Goal: Task Accomplishment & Management: Complete application form

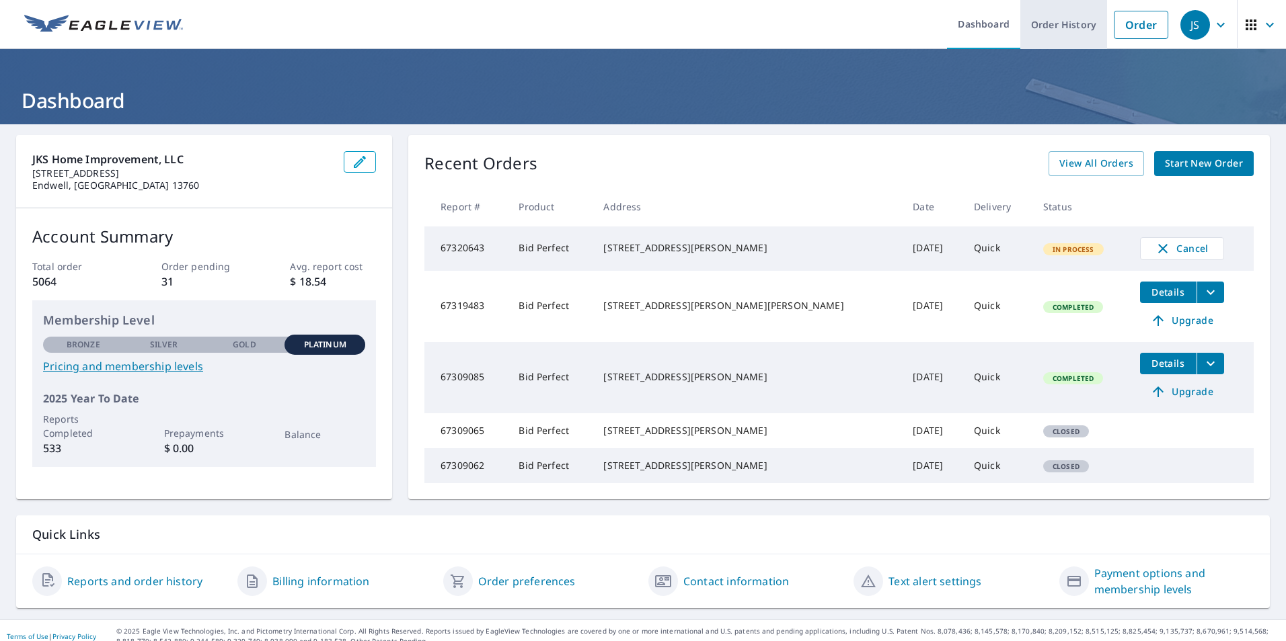
click at [1034, 31] on link "Order History" at bounding box center [1063, 24] width 87 height 49
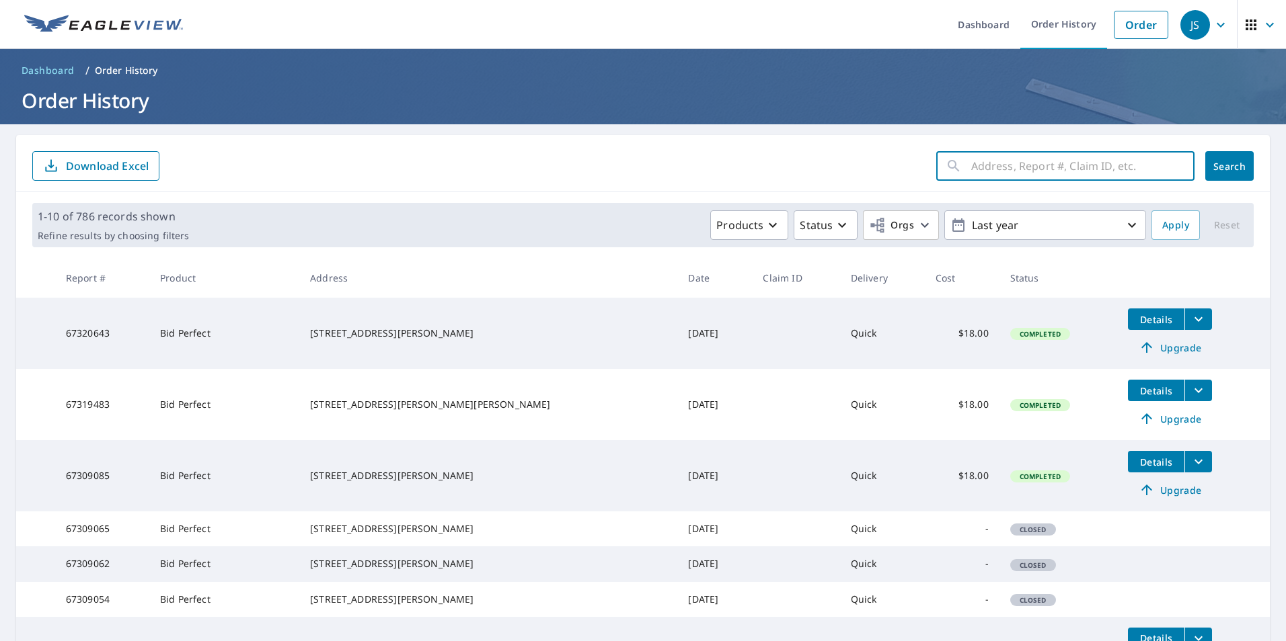
click at [1009, 167] on input "text" at bounding box center [1082, 166] width 223 height 38
type input "55 bigelow"
click at [1205, 165] on button "Search" at bounding box center [1229, 166] width 48 height 30
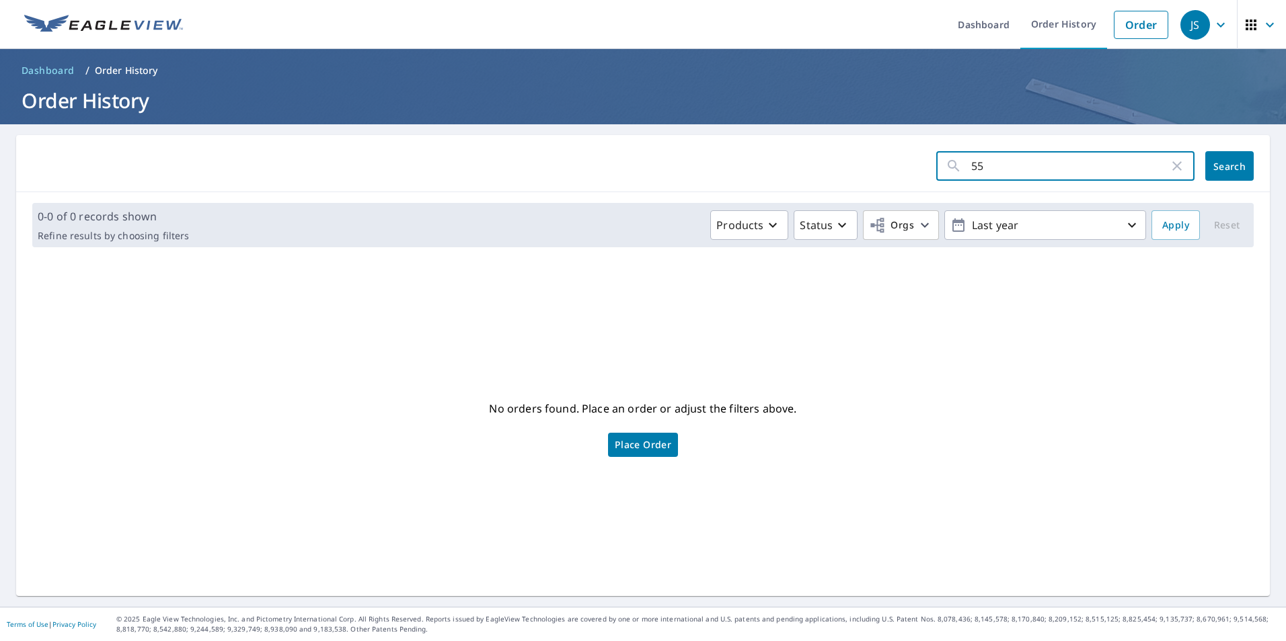
type input "5"
click at [1126, 28] on link "Order" at bounding box center [1140, 25] width 54 height 28
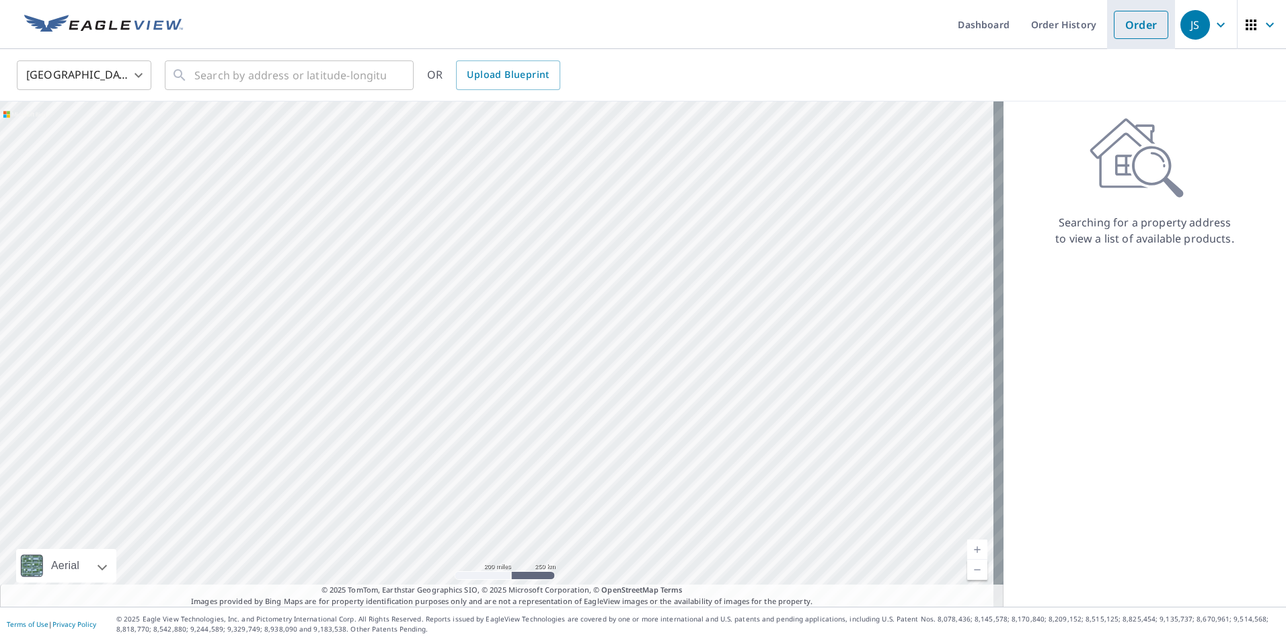
click at [1117, 20] on link "Order" at bounding box center [1140, 25] width 54 height 28
click at [1212, 24] on icon "button" at bounding box center [1220, 25] width 16 height 16
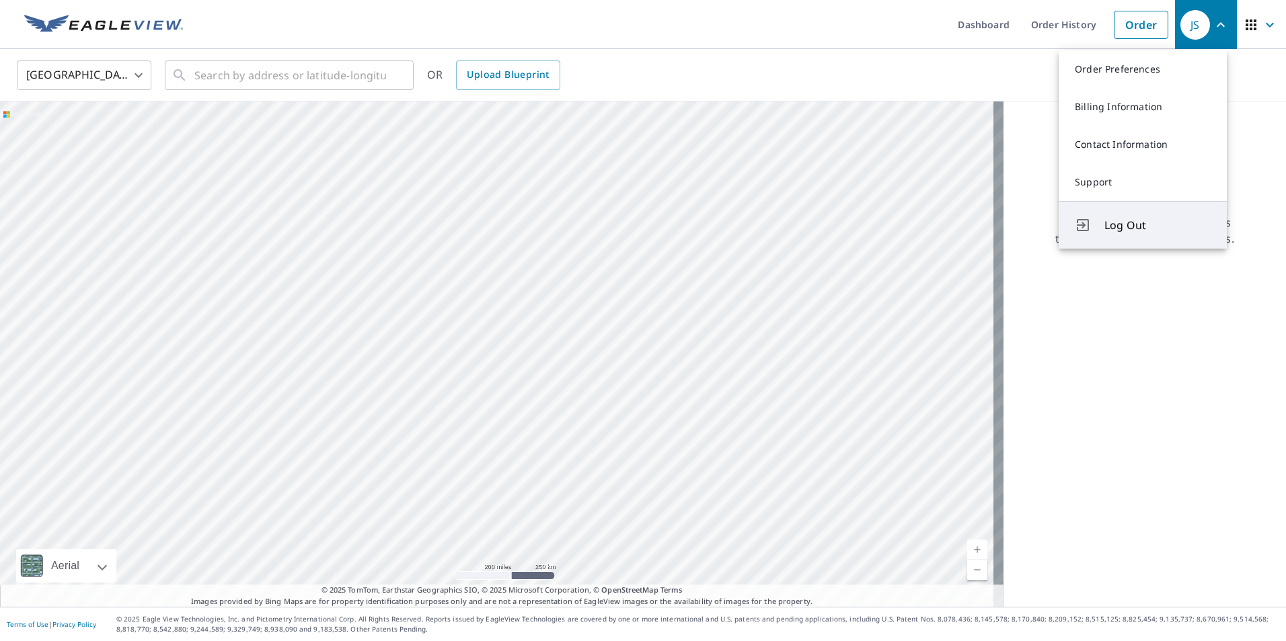
click at [1129, 231] on span "Log Out" at bounding box center [1157, 225] width 106 height 16
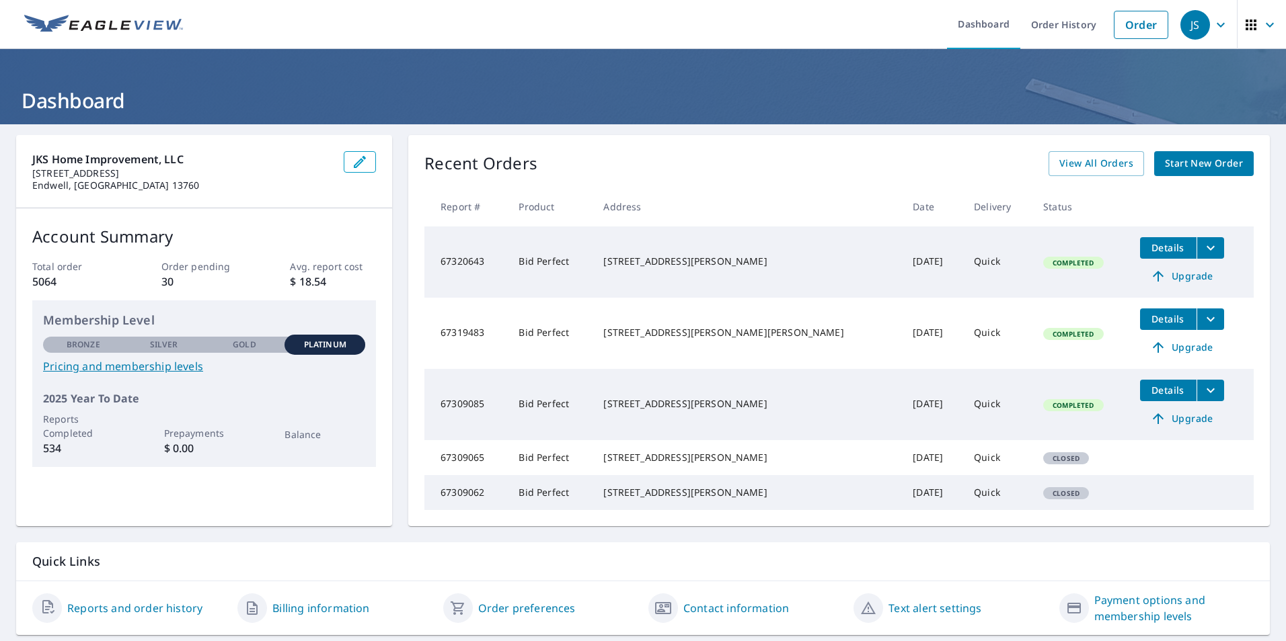
click at [1169, 167] on span "Start New Order" at bounding box center [1204, 163] width 78 height 17
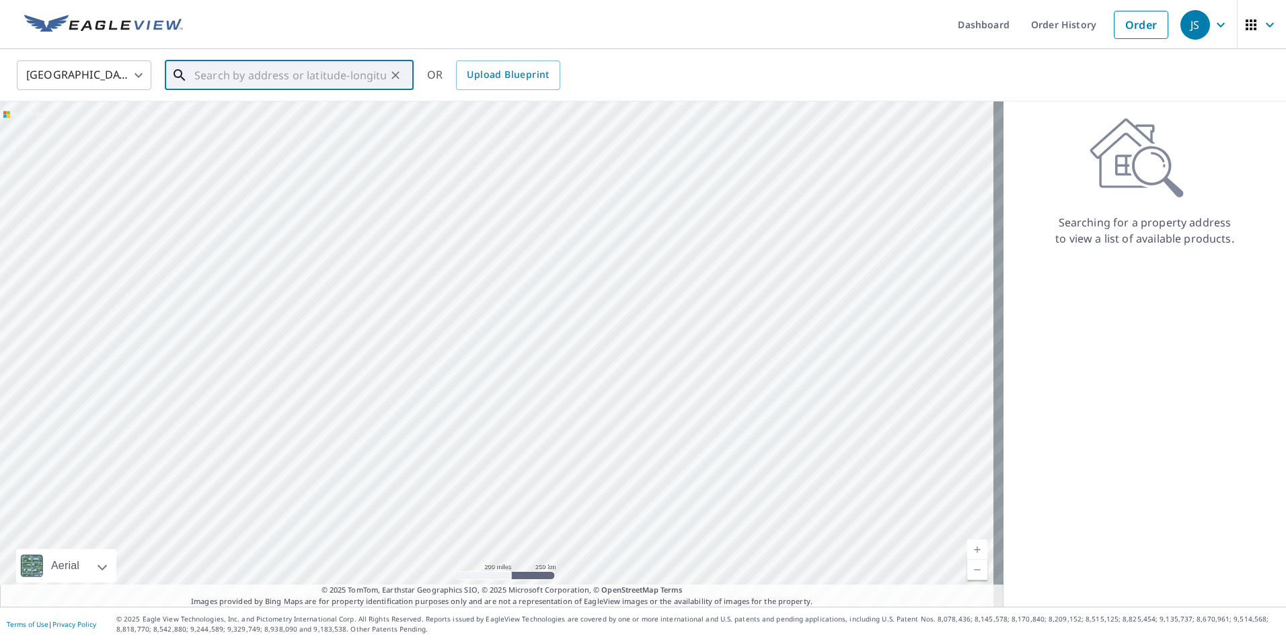
click at [296, 86] on input "text" at bounding box center [290, 75] width 192 height 38
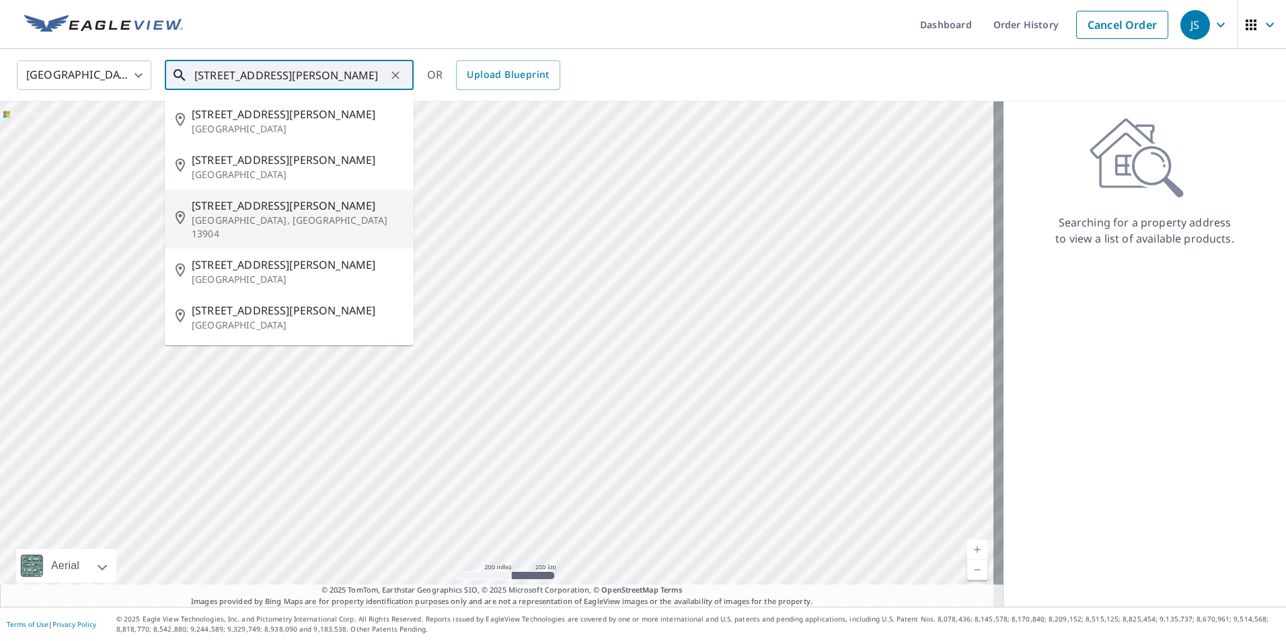
click at [231, 212] on span "55 Bigelow St" at bounding box center [297, 206] width 211 height 16
type input "55 Bigelow St Binghamton, NY 13904"
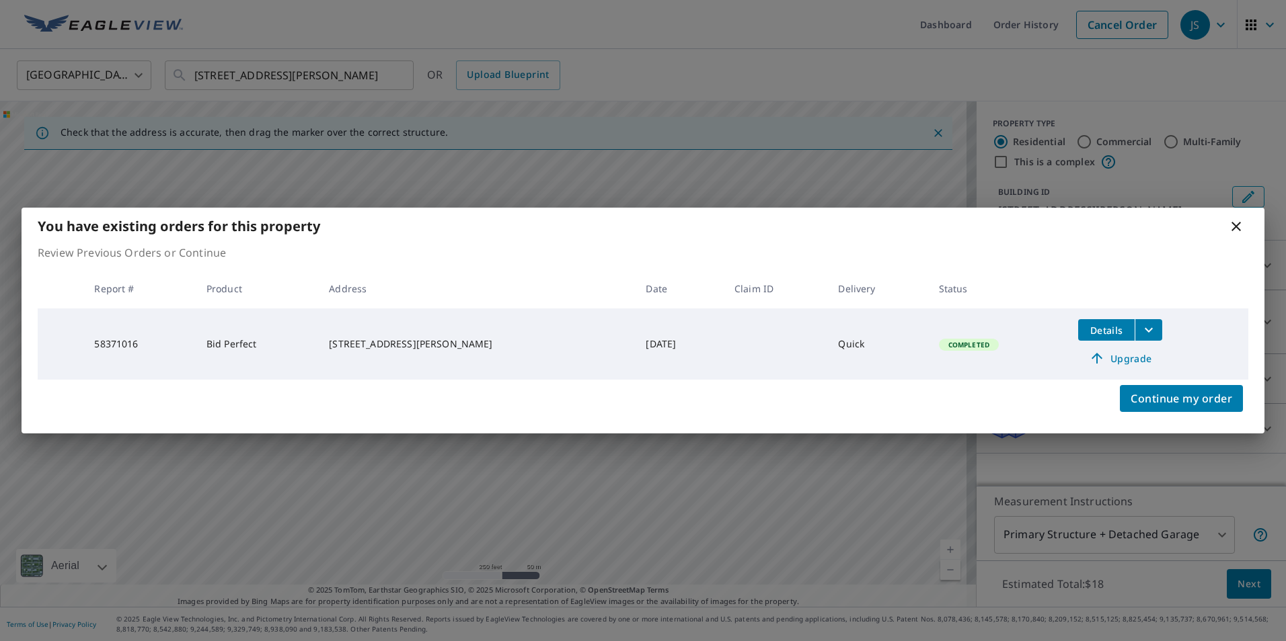
click at [1140, 330] on icon "filesDropdownBtn-58371016" at bounding box center [1148, 330] width 16 height 16
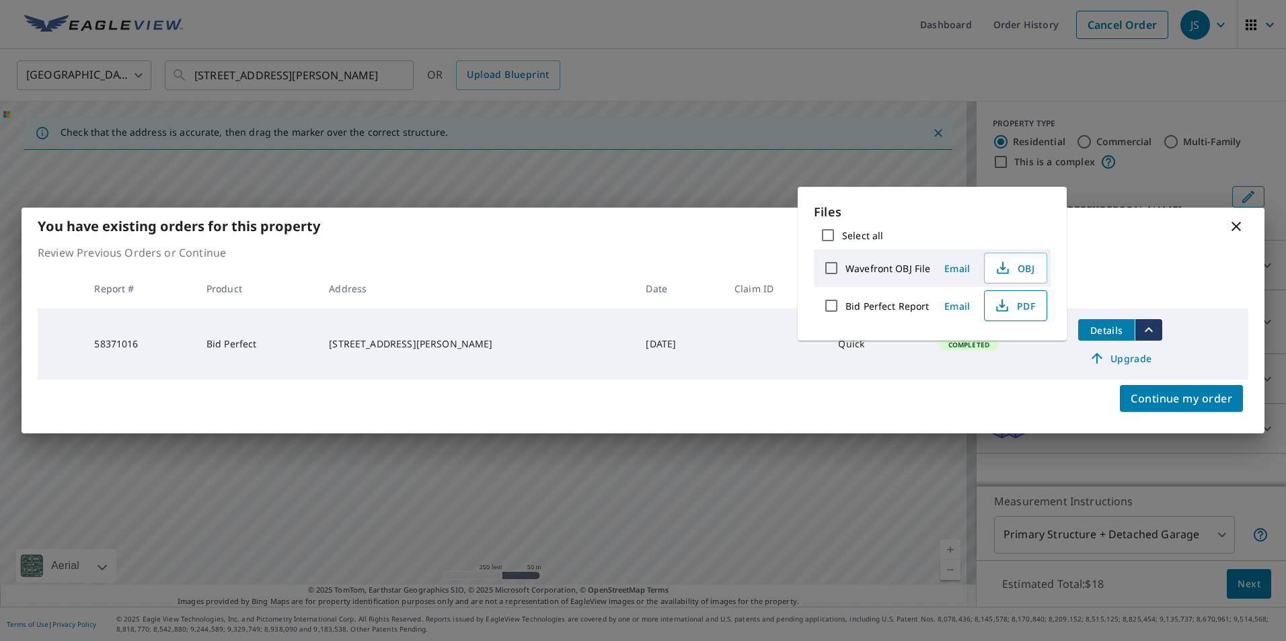
click at [1013, 307] on span "PDF" at bounding box center [1013, 306] width 43 height 16
click at [1236, 226] on icon at bounding box center [1235, 226] width 9 height 9
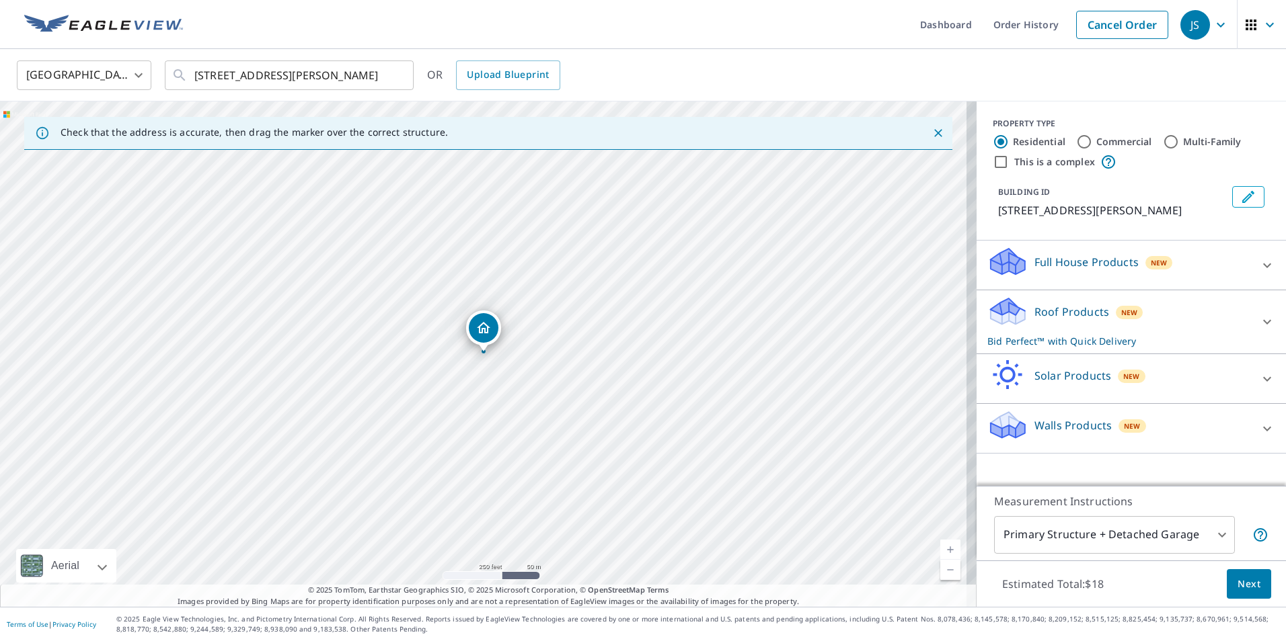
click at [1245, 582] on span "Next" at bounding box center [1248, 584] width 23 height 17
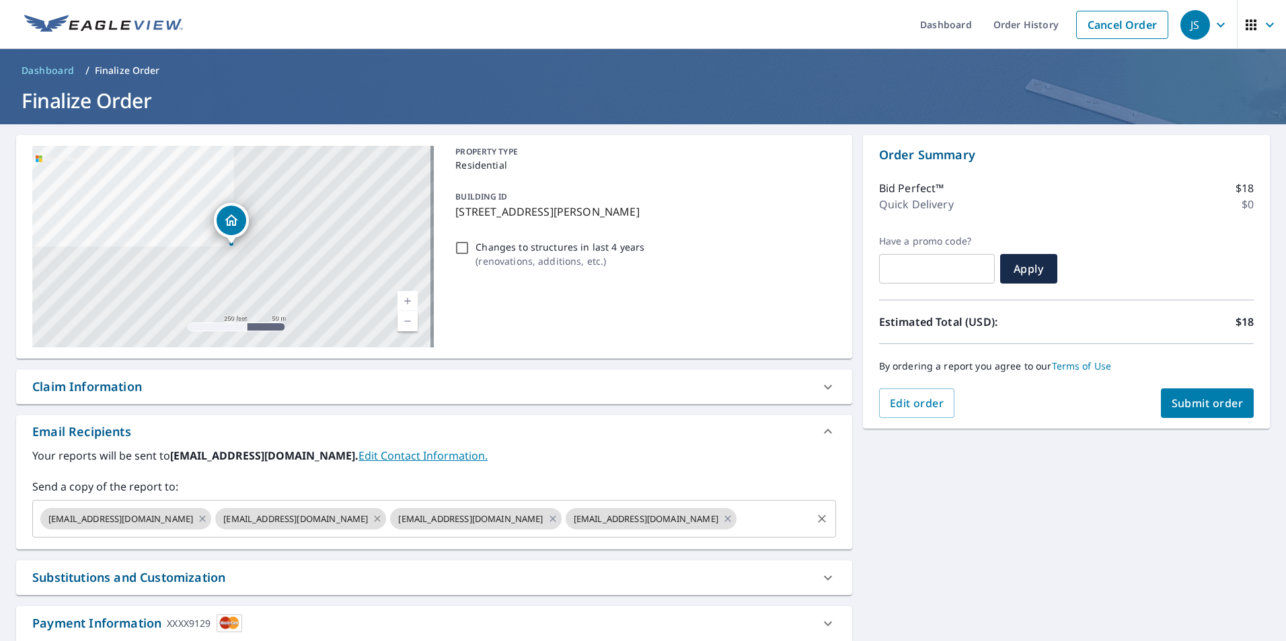
click at [372, 520] on icon at bounding box center [377, 519] width 11 height 15
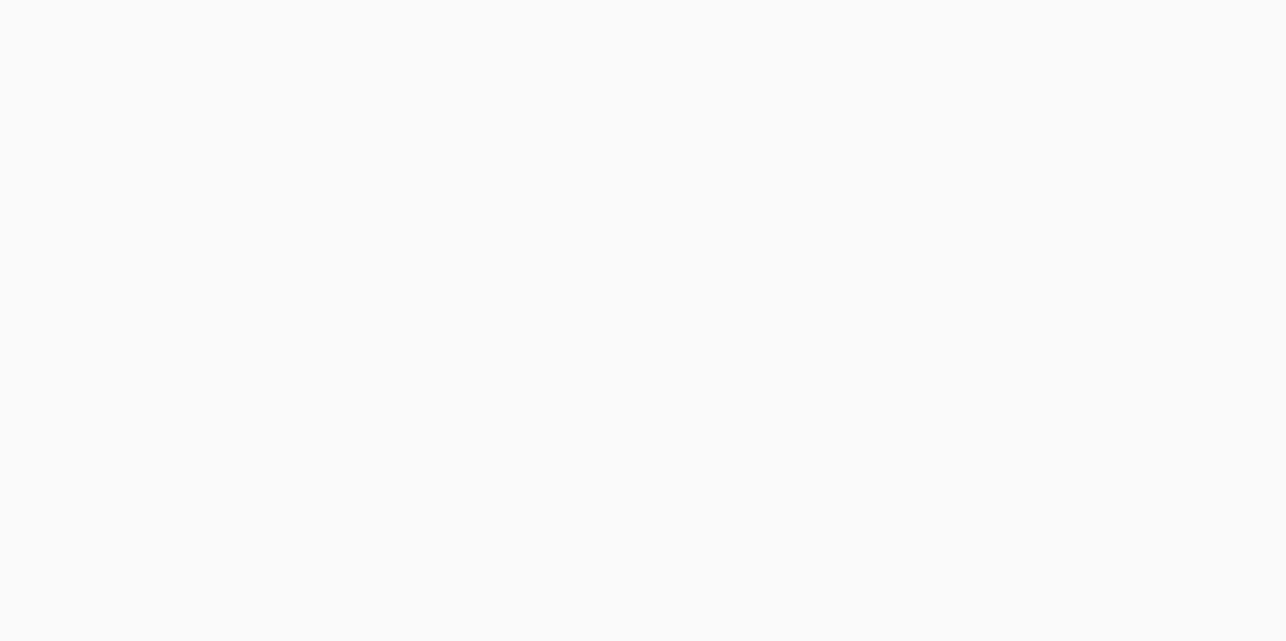
drag, startPoint x: 22, startPoint y: 0, endPoint x: 305, endPoint y: 168, distance: 329.2
click at [305, 168] on div at bounding box center [643, 320] width 1286 height 641
click at [1017, 17] on div at bounding box center [643, 320] width 1286 height 641
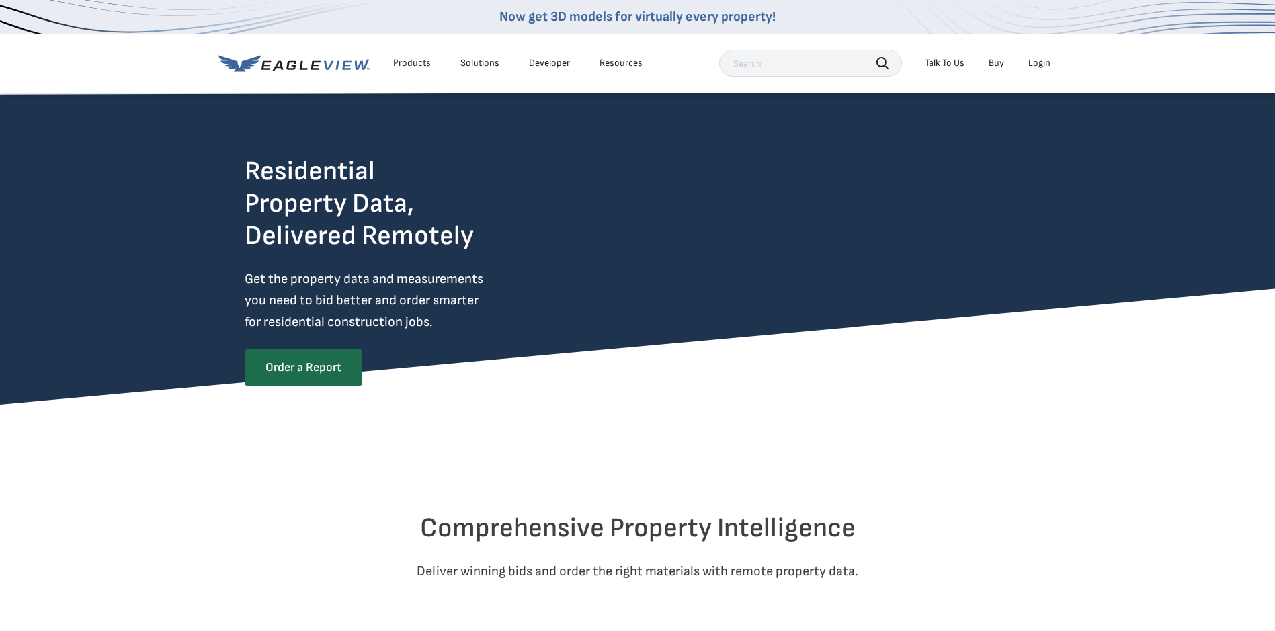
click at [1037, 63] on div "Login" at bounding box center [1040, 63] width 22 height 12
click at [1036, 65] on div "Login" at bounding box center [1040, 63] width 22 height 12
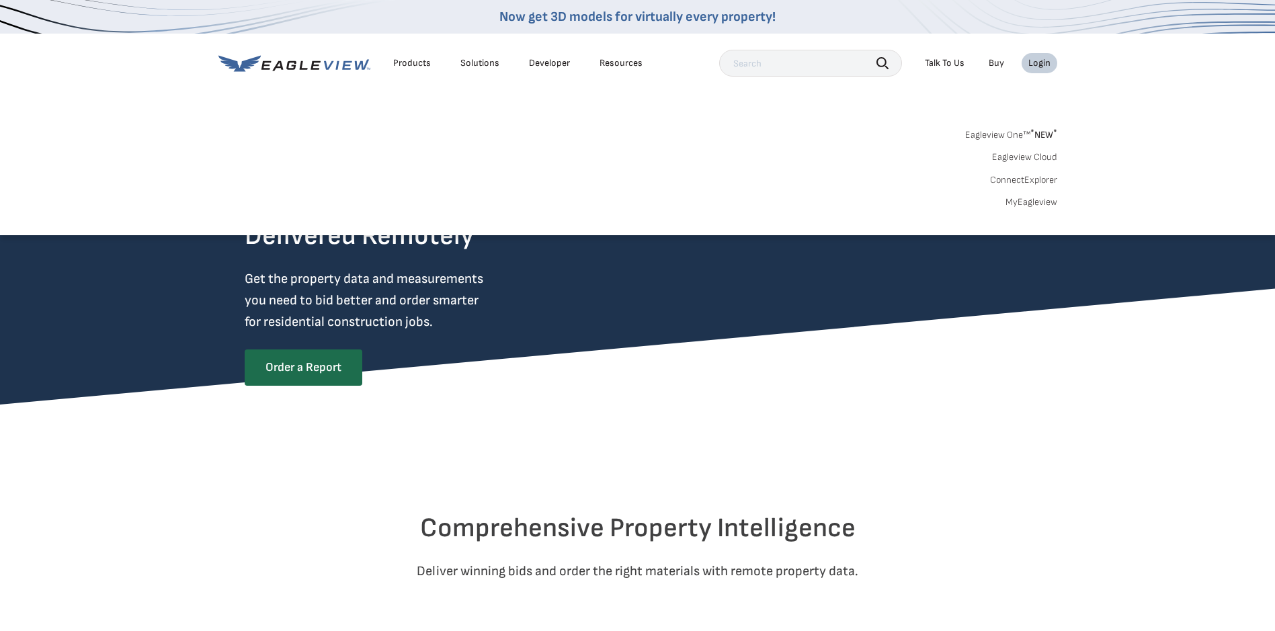
click at [1033, 203] on link "MyEagleview" at bounding box center [1032, 202] width 52 height 12
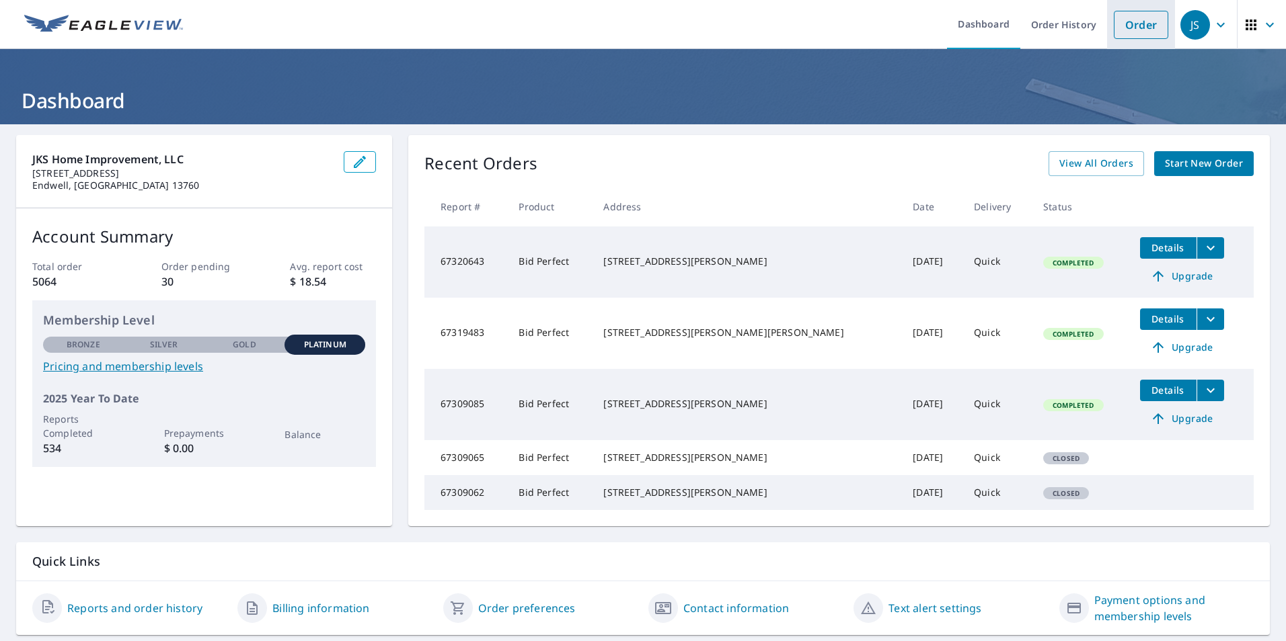
click at [1127, 28] on link "Order" at bounding box center [1140, 25] width 54 height 28
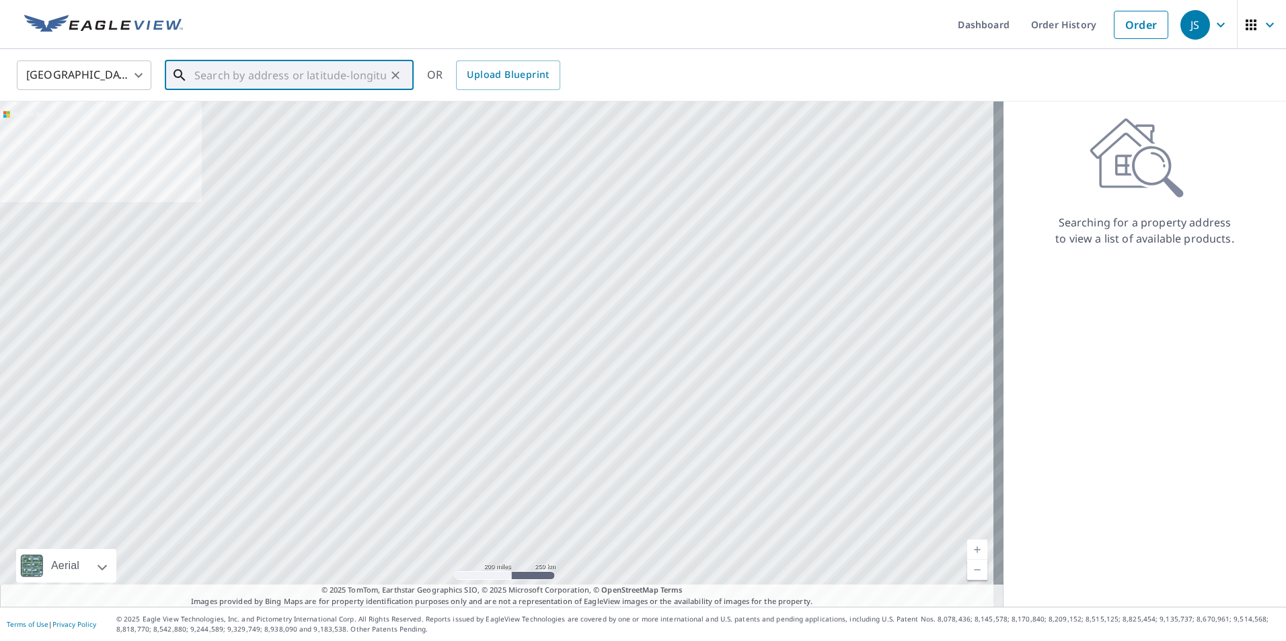
click at [334, 85] on input "text" at bounding box center [290, 75] width 192 height 38
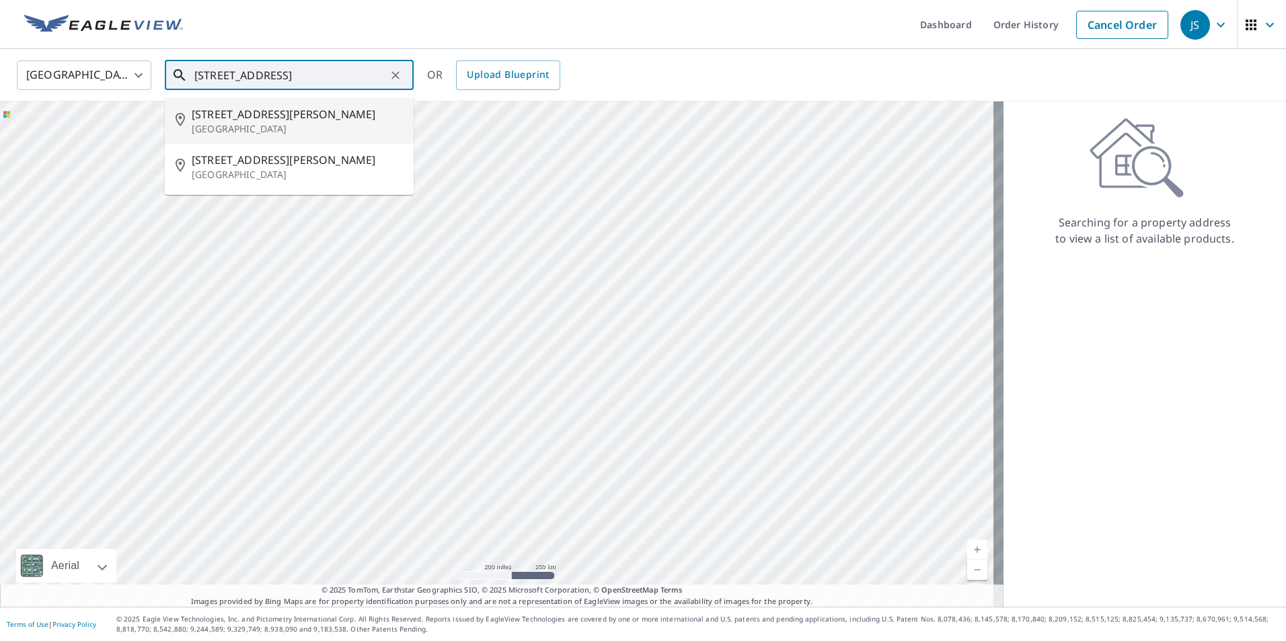
type input "209 west king road ithaca"
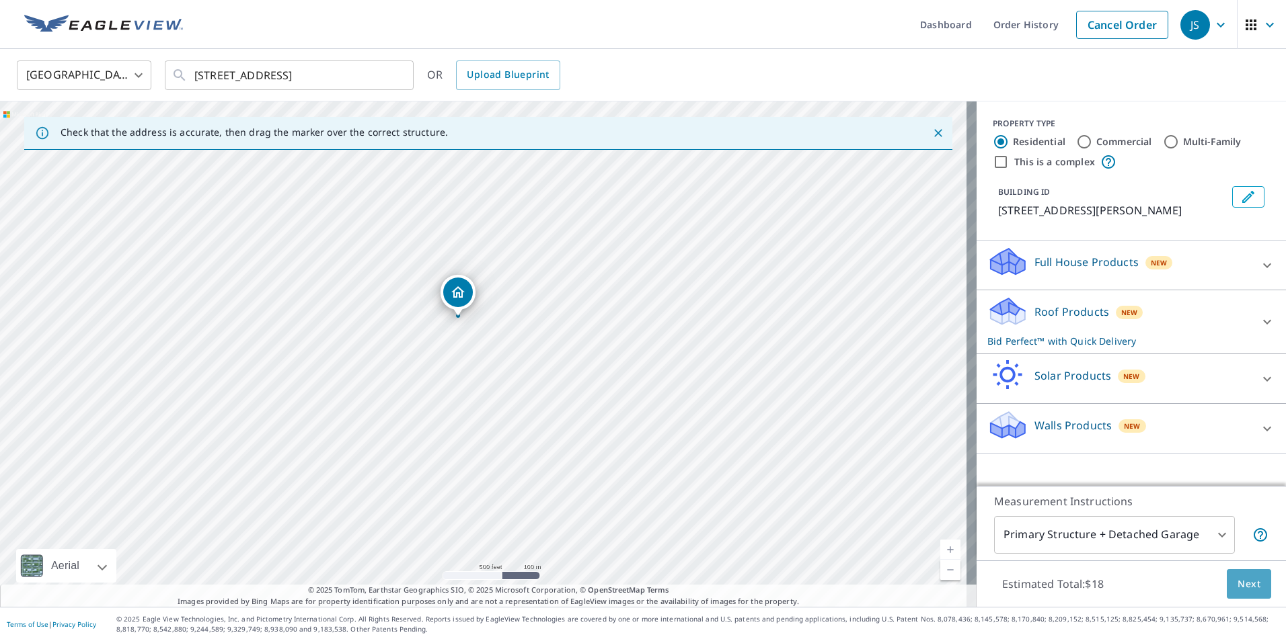
click at [1243, 584] on span "Next" at bounding box center [1248, 584] width 23 height 17
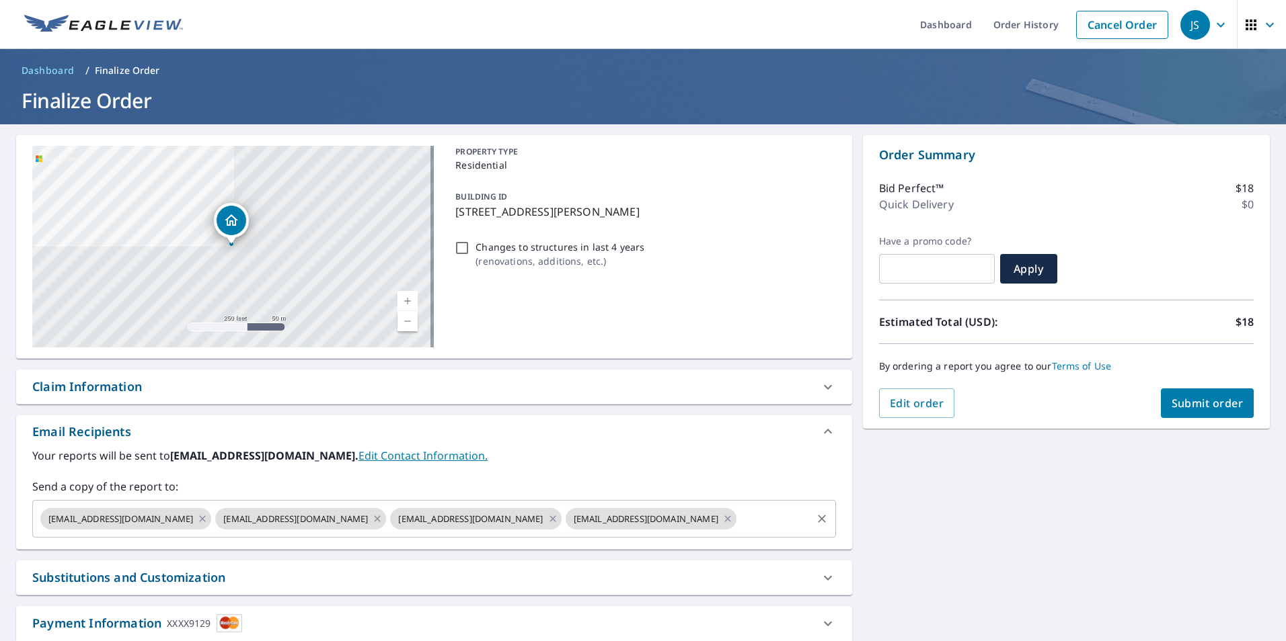
click at [372, 516] on icon at bounding box center [377, 519] width 11 height 15
click at [547, 518] on icon at bounding box center [552, 519] width 11 height 15
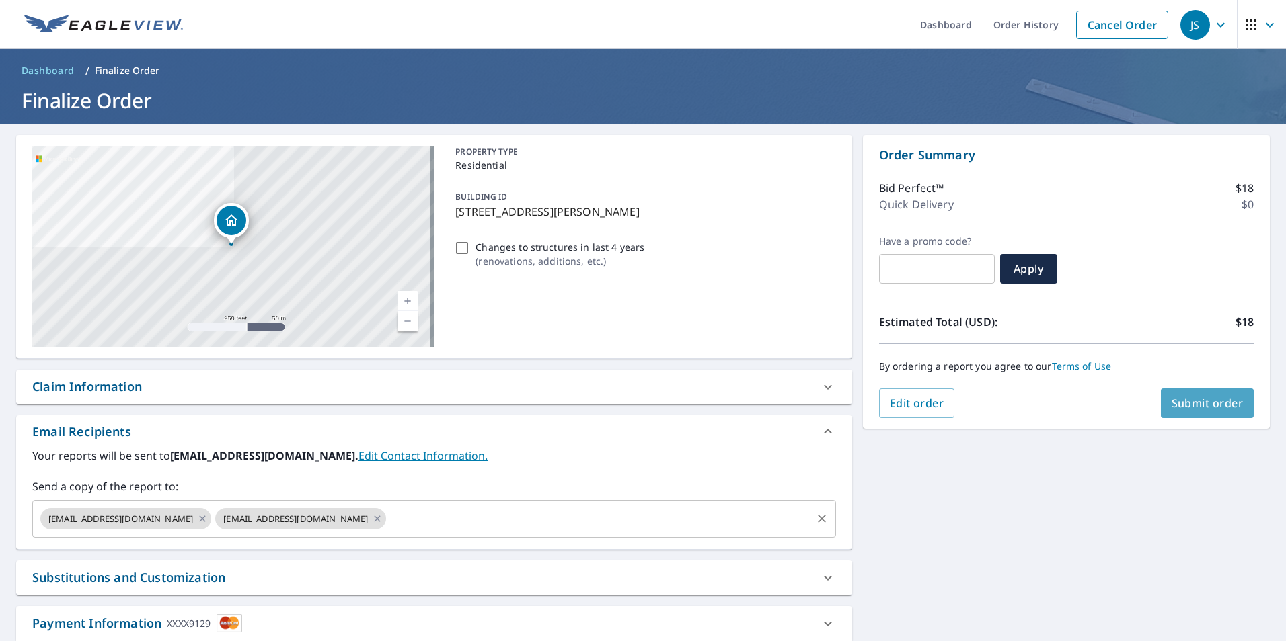
click at [1191, 403] on span "Submit order" at bounding box center [1207, 403] width 72 height 15
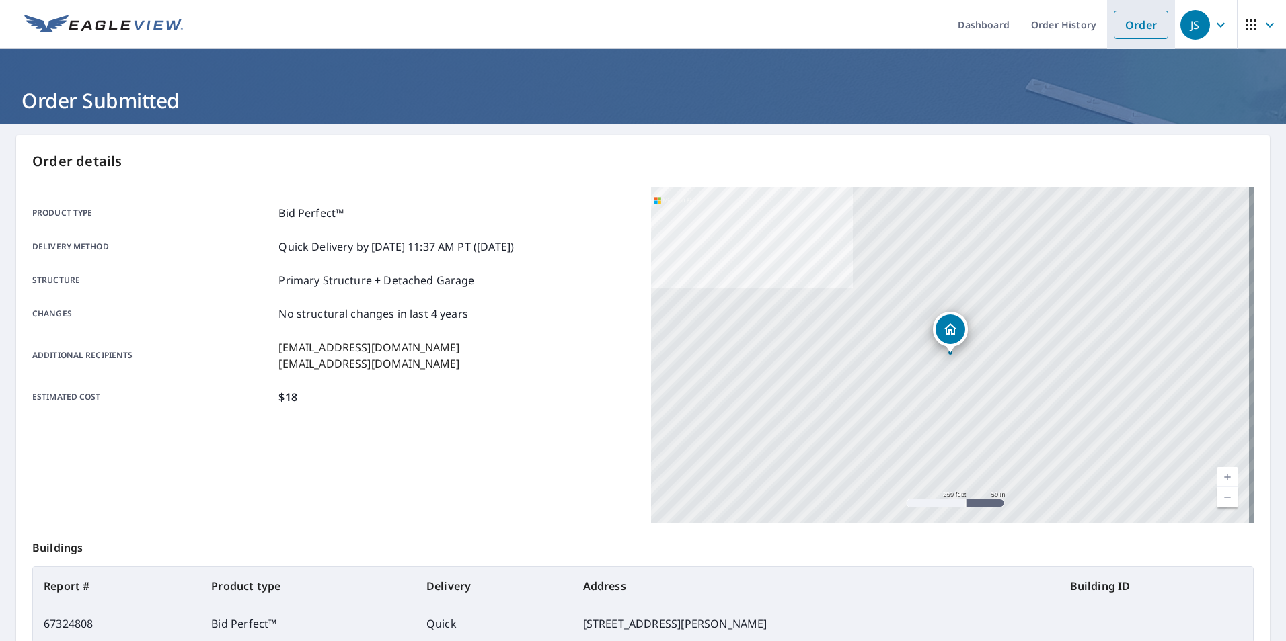
click at [1115, 32] on link "Order" at bounding box center [1140, 25] width 54 height 28
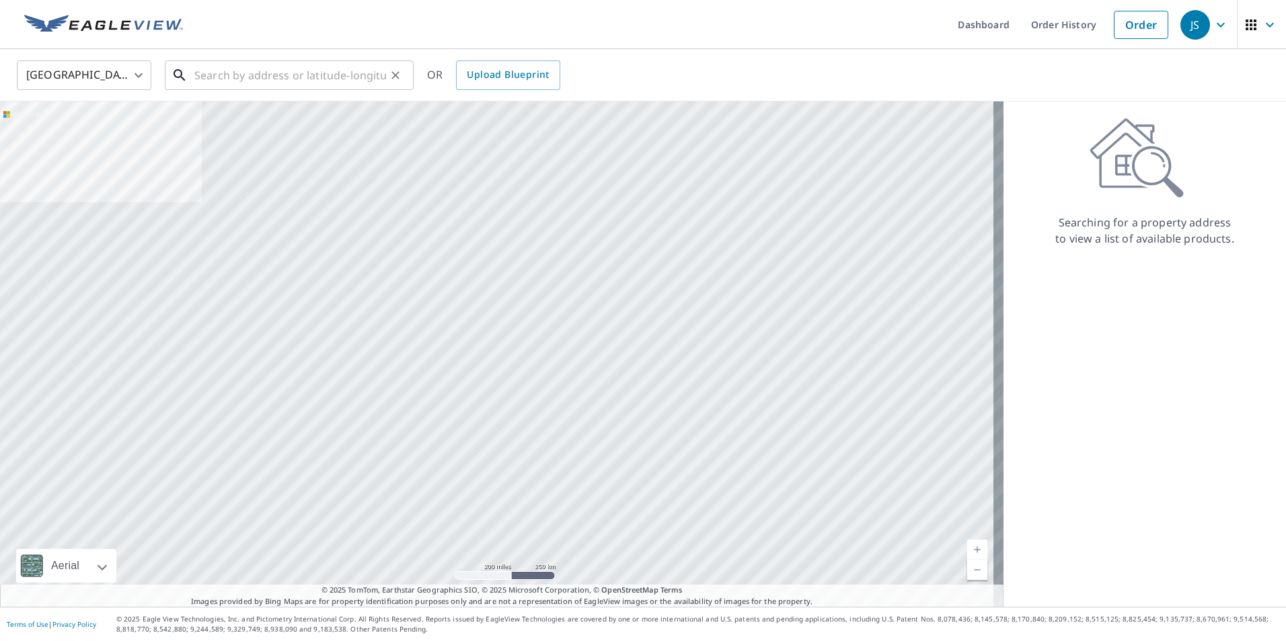
click at [198, 83] on input "text" at bounding box center [290, 75] width 192 height 38
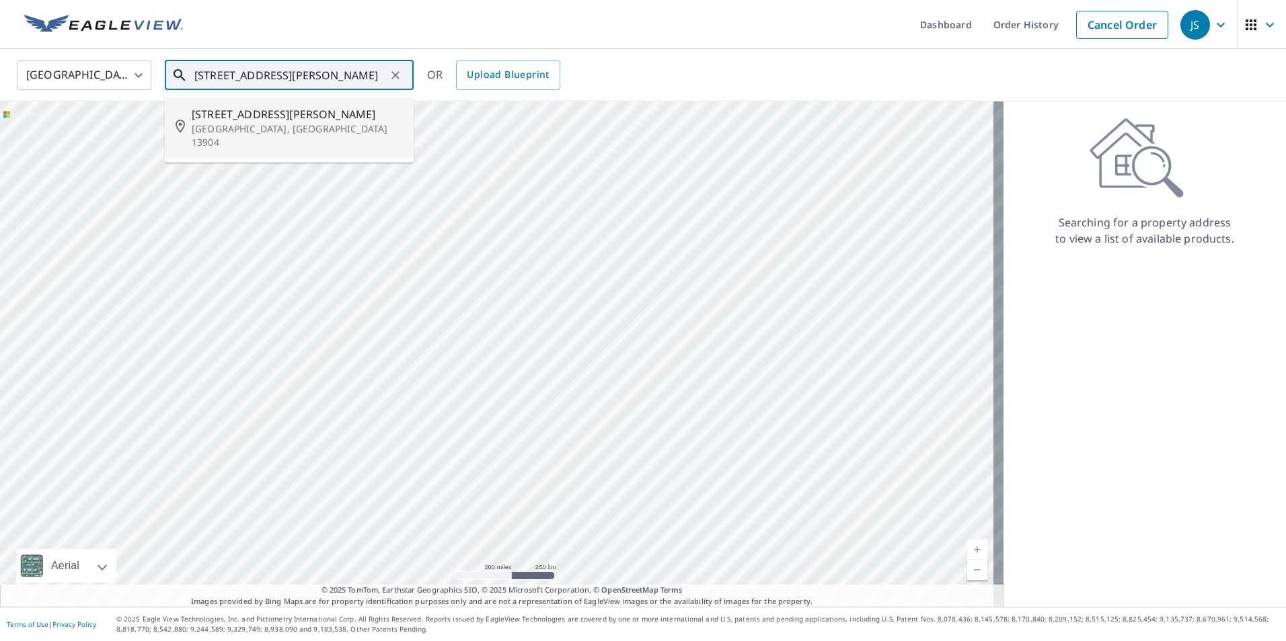
click at [216, 124] on p "Binghamton, NY 13904" at bounding box center [297, 135] width 211 height 27
type input "55 Bigelow St Binghamton, NY 13904"
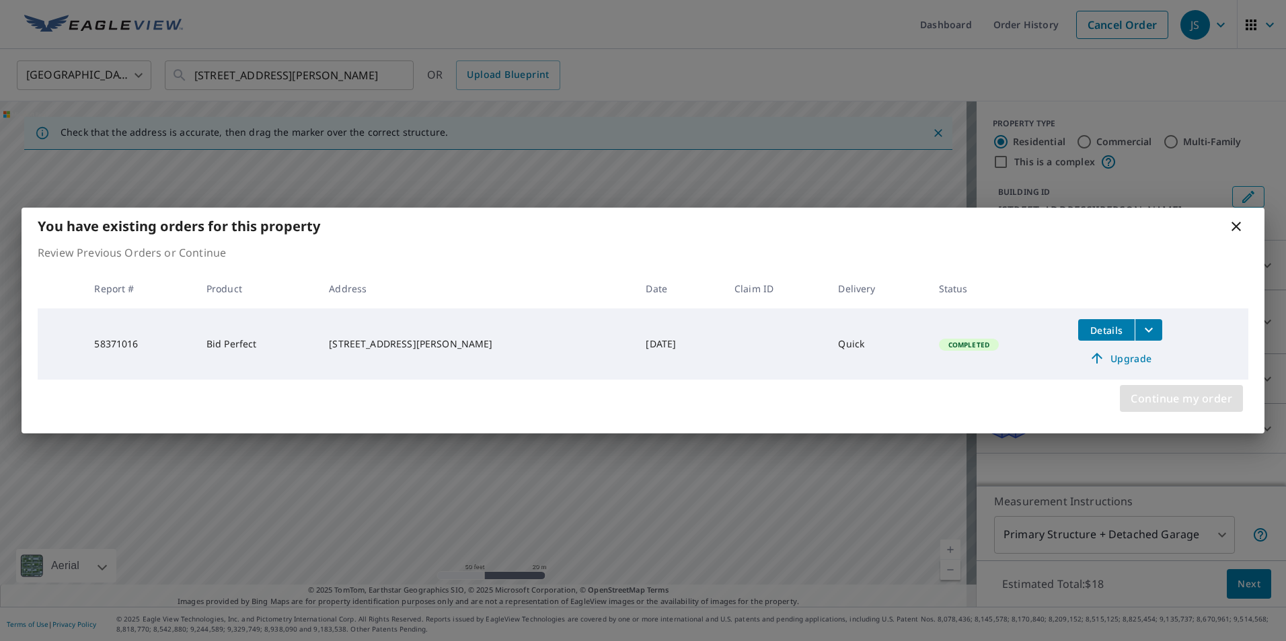
click at [1138, 391] on span "Continue my order" at bounding box center [1181, 398] width 102 height 19
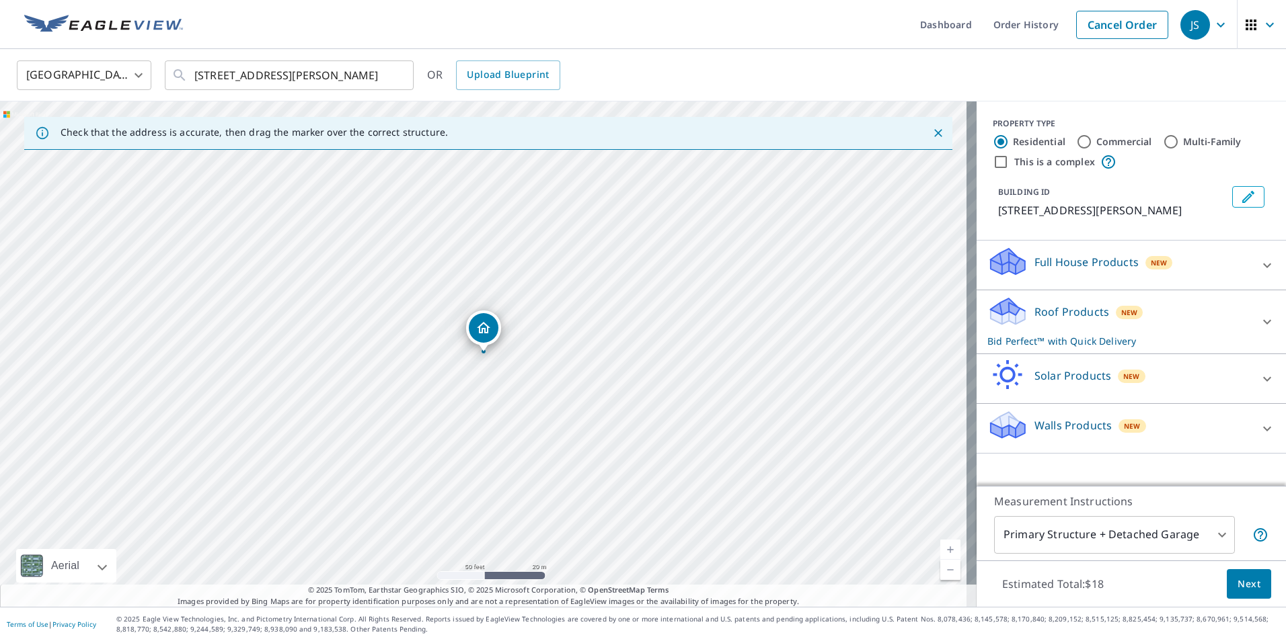
click at [1243, 586] on span "Next" at bounding box center [1248, 584] width 23 height 17
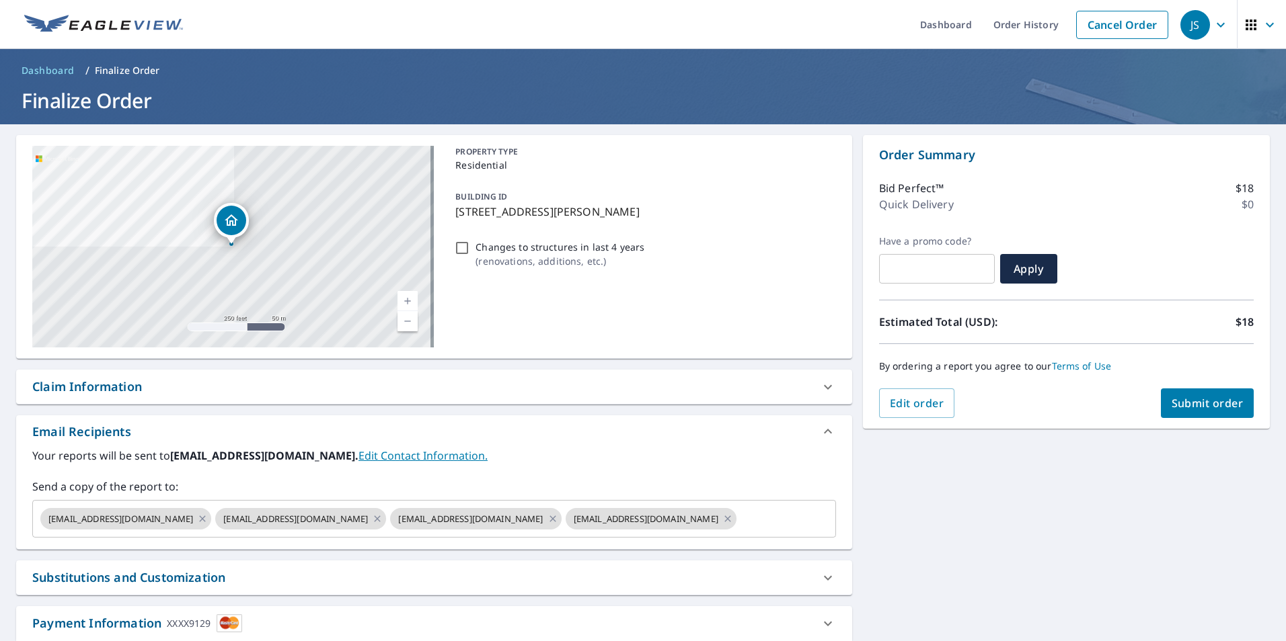
click at [1160, 415] on button "Submit order" at bounding box center [1206, 404] width 93 height 30
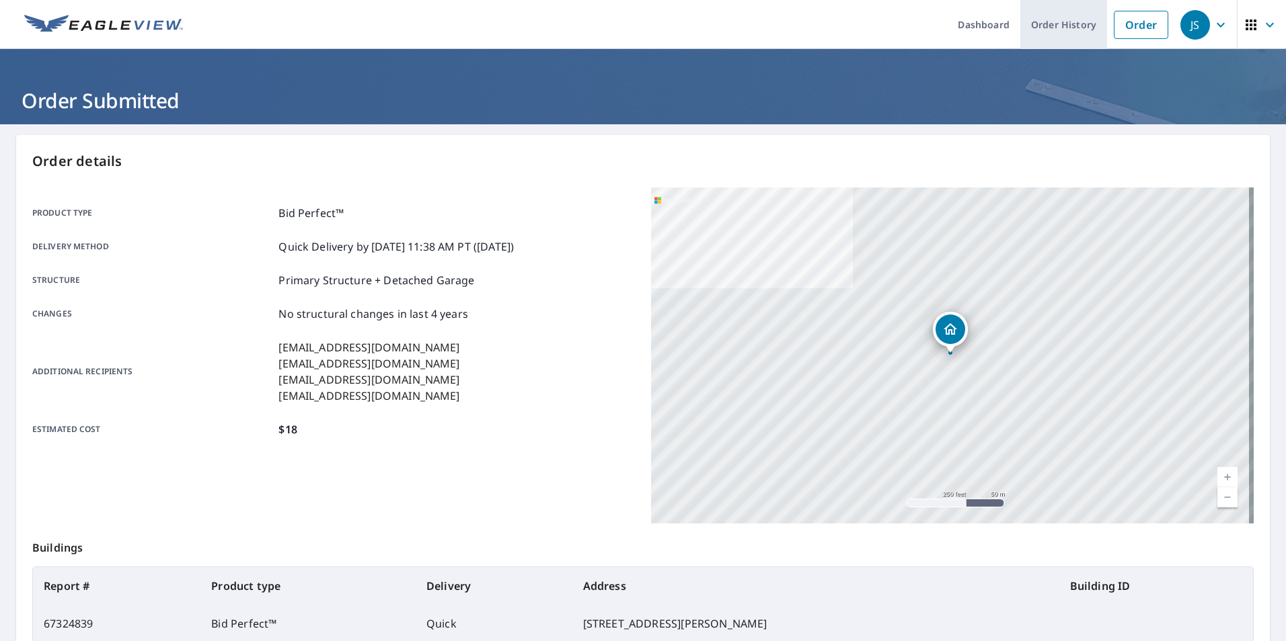
click at [1068, 19] on link "Order History" at bounding box center [1063, 24] width 87 height 49
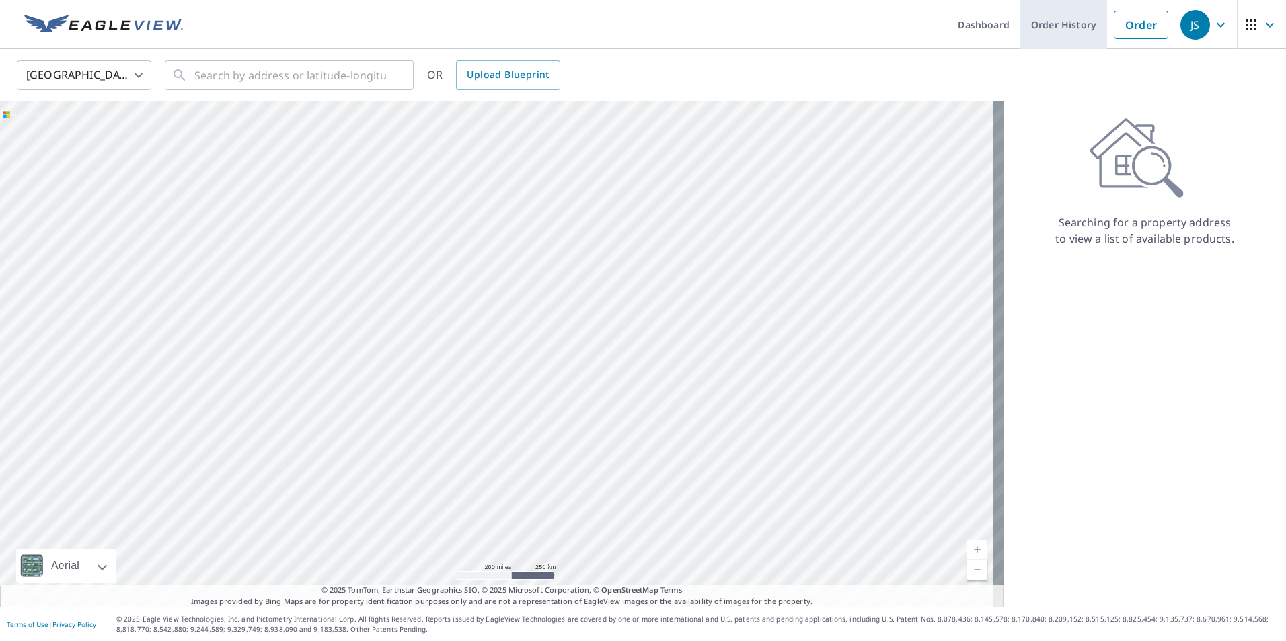
click at [1030, 19] on link "Order History" at bounding box center [1063, 24] width 87 height 49
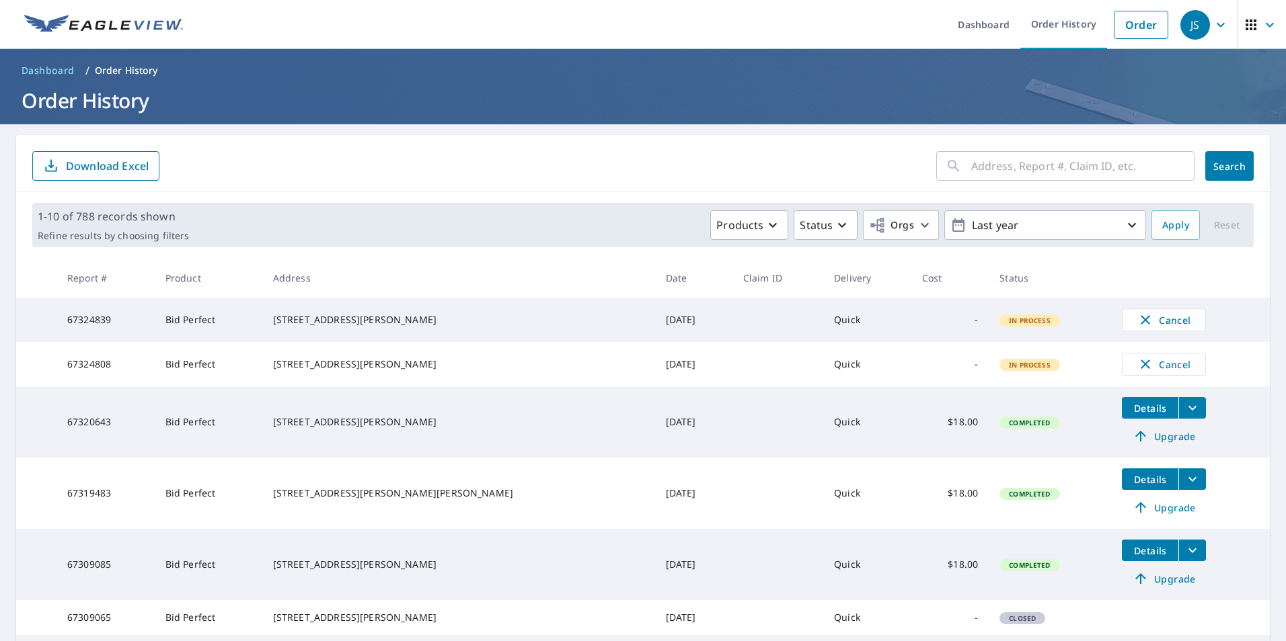
click at [947, 167] on icon at bounding box center [952, 165] width 11 height 11
click at [973, 165] on input "text" at bounding box center [1082, 166] width 223 height 38
type input "209 west king road ithaca"
click at [1220, 165] on span "Search" at bounding box center [1229, 166] width 27 height 13
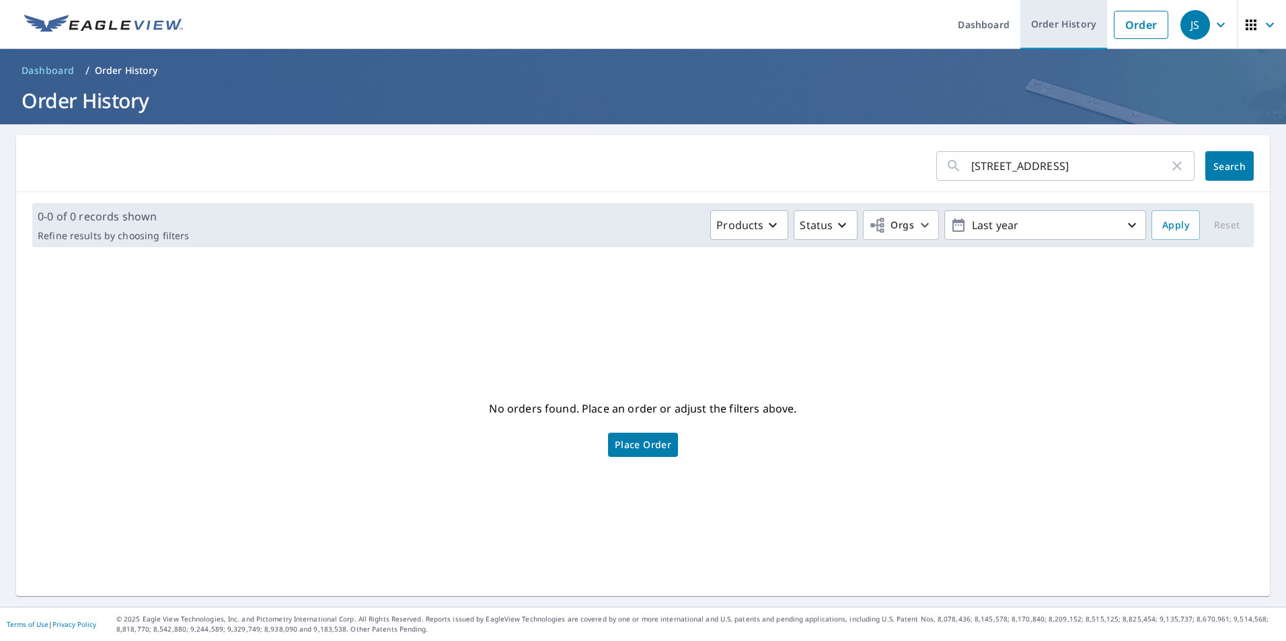
click at [1070, 26] on link "Order History" at bounding box center [1063, 24] width 87 height 49
click at [1056, 21] on link "Order History" at bounding box center [1063, 24] width 87 height 49
click at [1169, 168] on icon "button" at bounding box center [1177, 166] width 16 height 16
click at [1063, 20] on link "Order History" at bounding box center [1063, 24] width 87 height 49
click at [1132, 31] on link "Order" at bounding box center [1140, 25] width 54 height 28
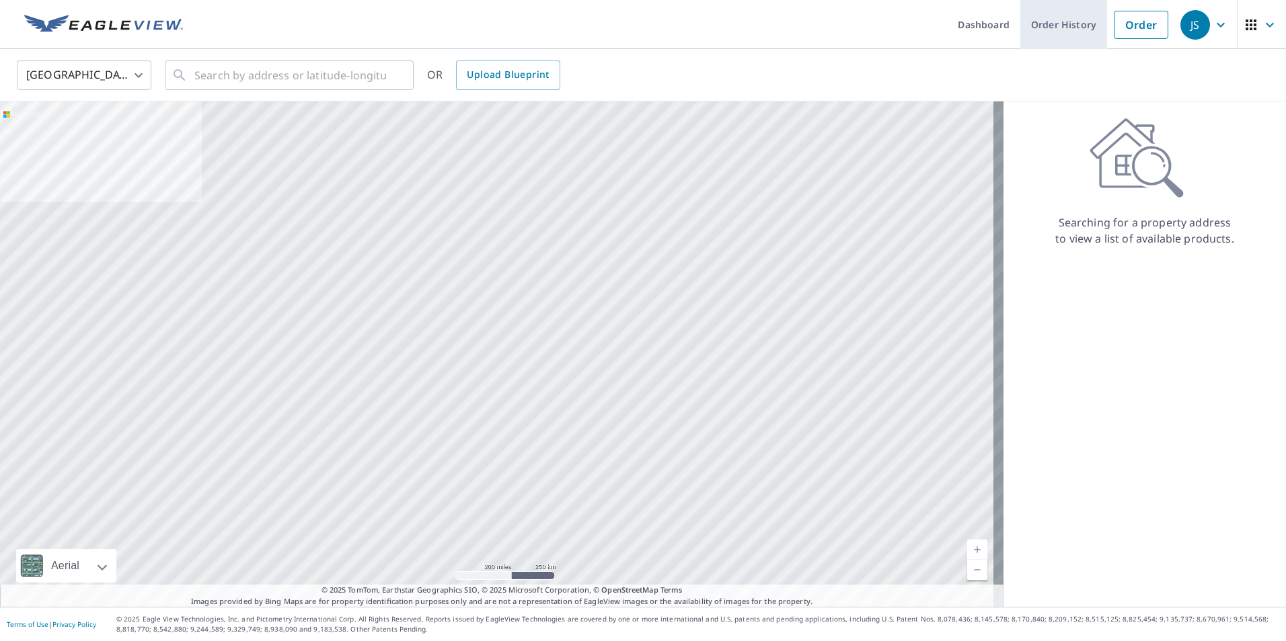
click at [1047, 24] on link "Order History" at bounding box center [1063, 24] width 87 height 49
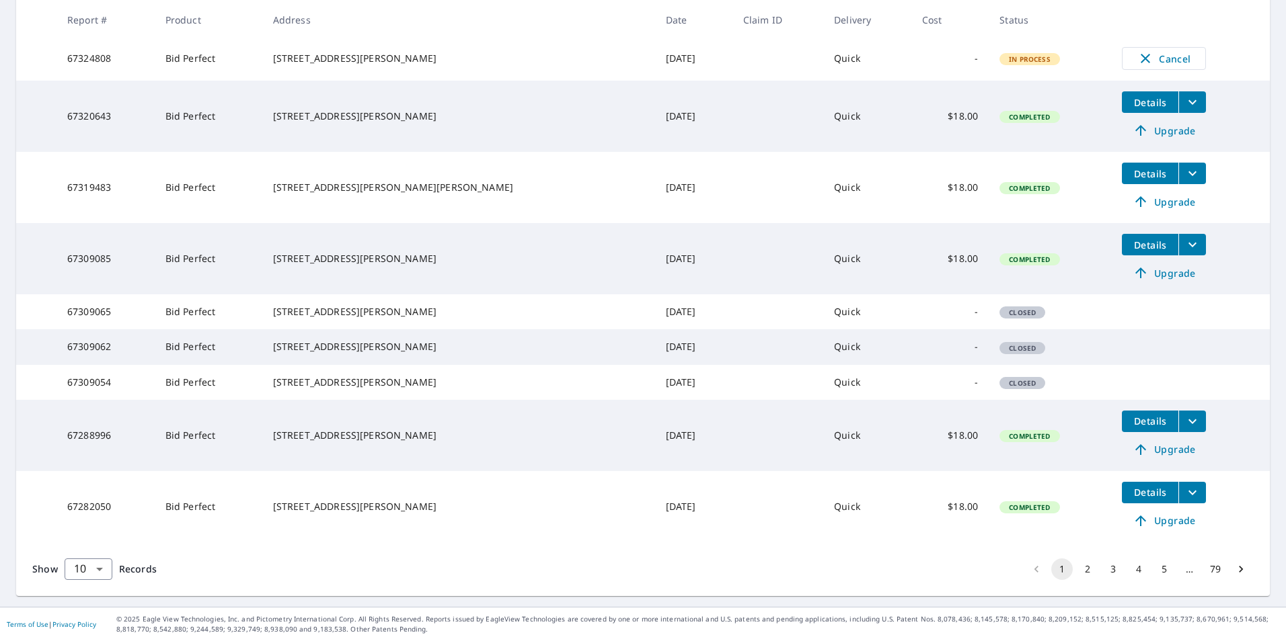
scroll to position [354, 0]
click at [1078, 570] on button "2" at bounding box center [1087, 570] width 22 height 22
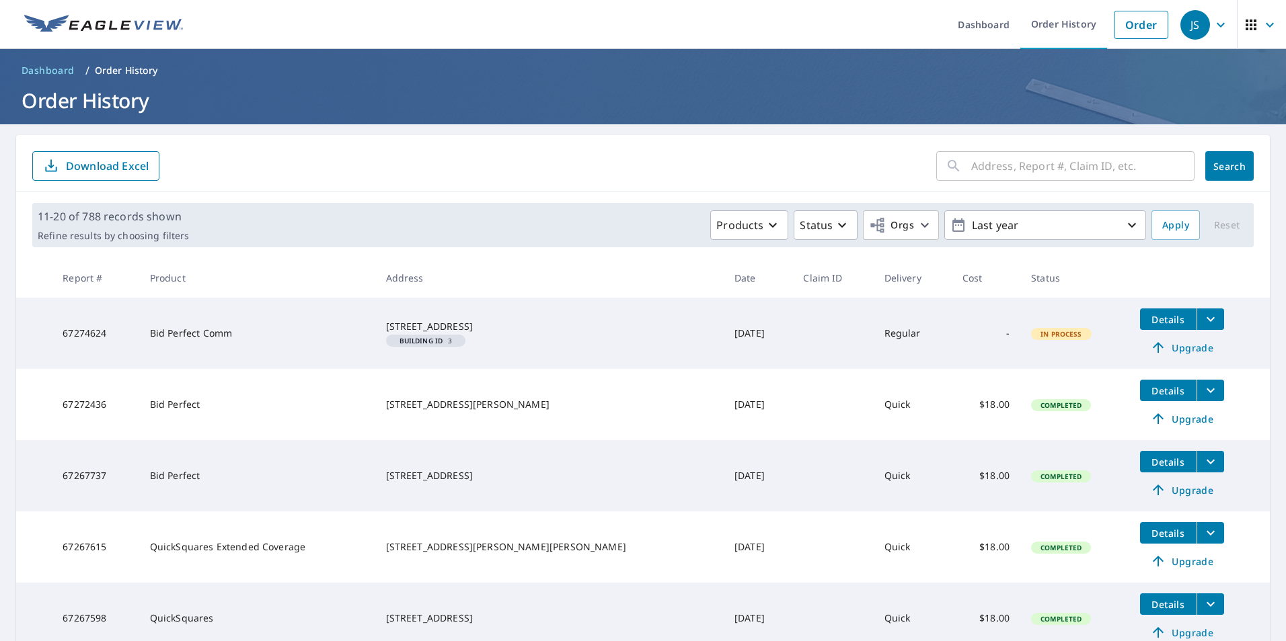
click at [971, 170] on input "text" at bounding box center [1082, 166] width 223 height 38
type input "209 west king road"
click button "Search" at bounding box center [1229, 166] width 48 height 30
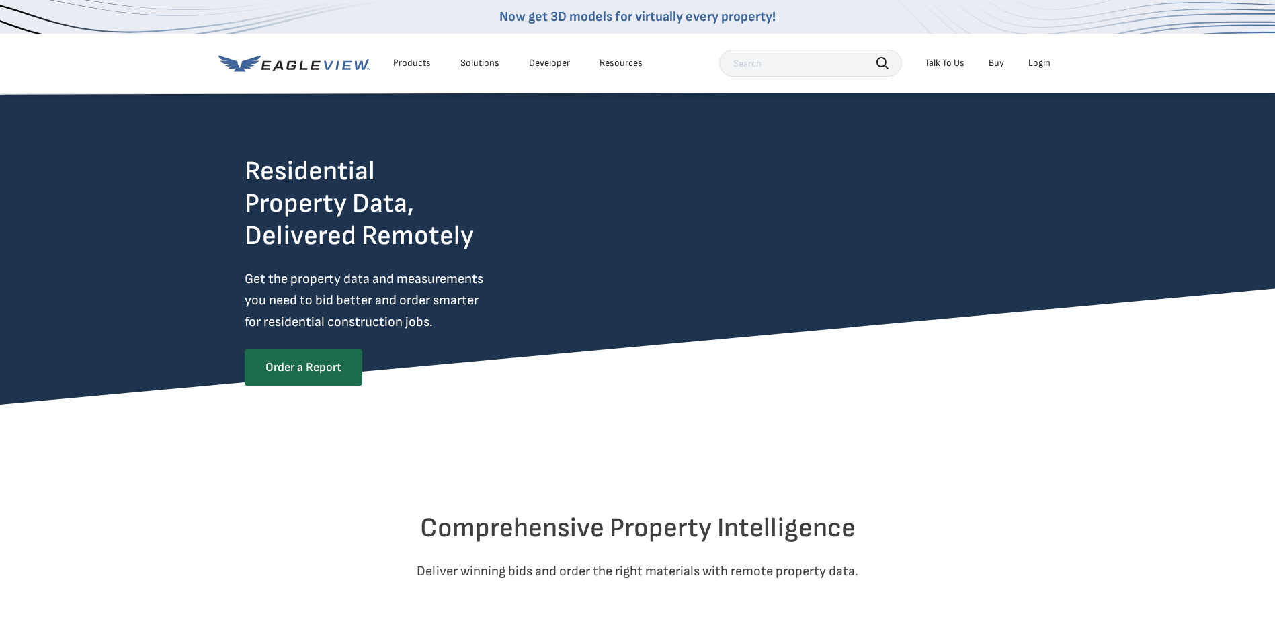
click at [1043, 61] on div "Login" at bounding box center [1040, 63] width 22 height 12
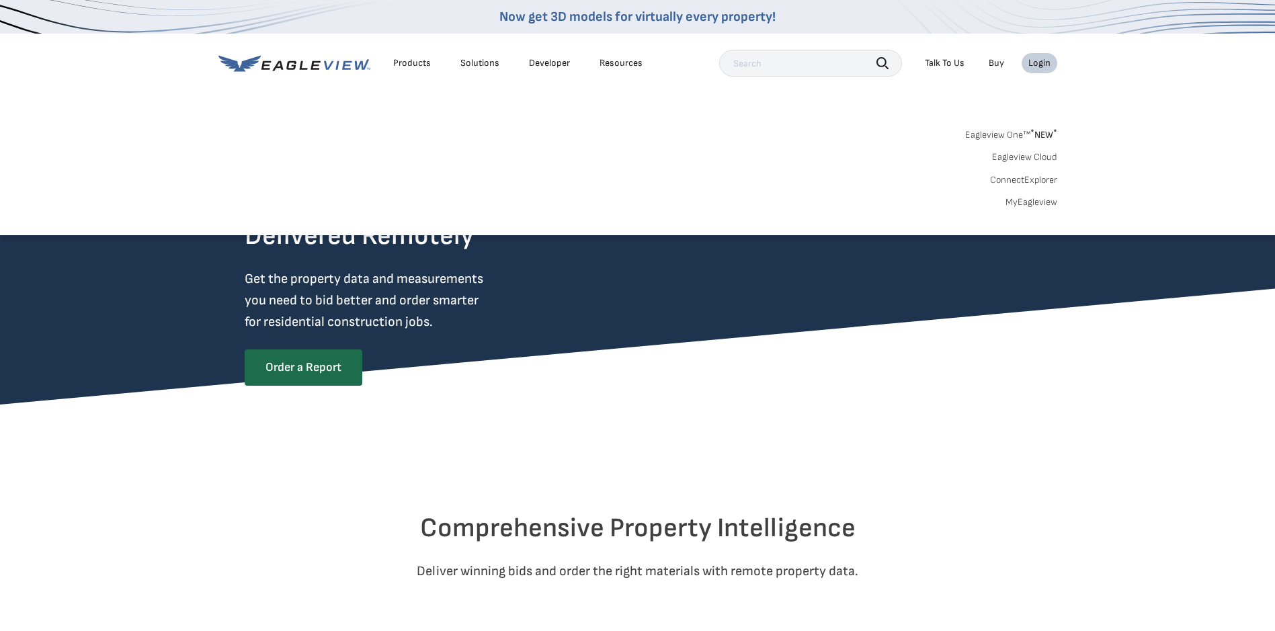
click at [1032, 197] on link "MyEagleview" at bounding box center [1032, 202] width 52 height 12
